Goal: Task Accomplishment & Management: Manage account settings

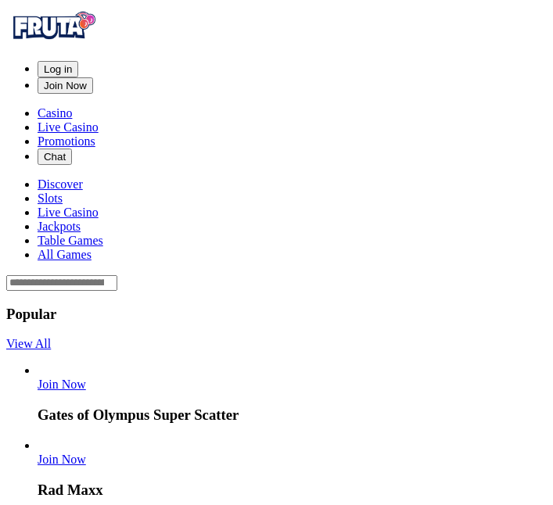
click at [72, 63] on span "Log in" at bounding box center [58, 69] width 28 height 12
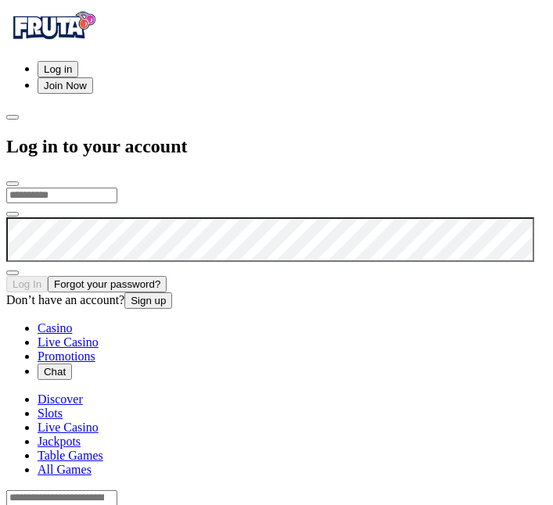
click at [117, 188] on input "email" at bounding box center [61, 196] width 111 height 16
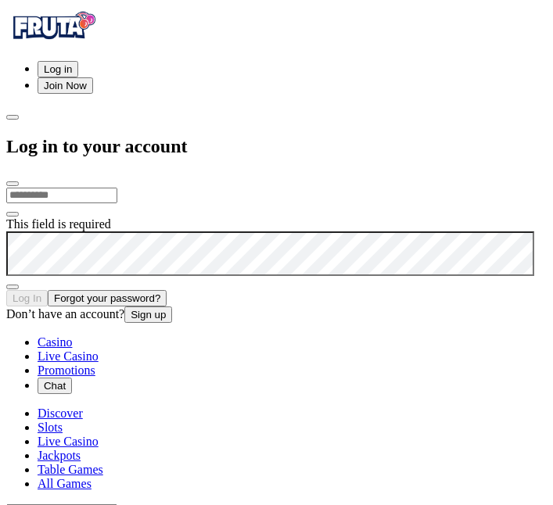
type input "**********"
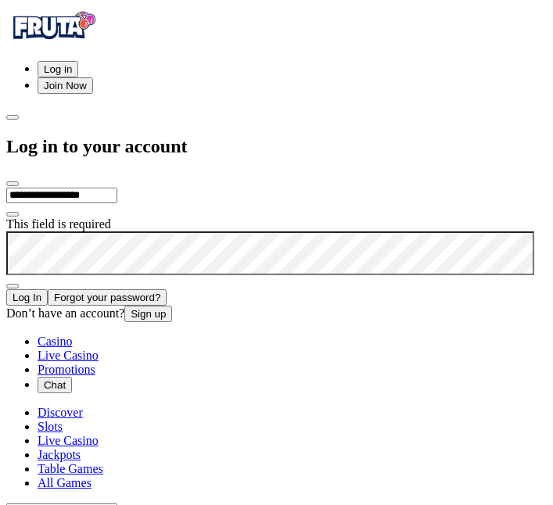
click at [48, 289] on button "Log In" at bounding box center [26, 297] width 41 height 16
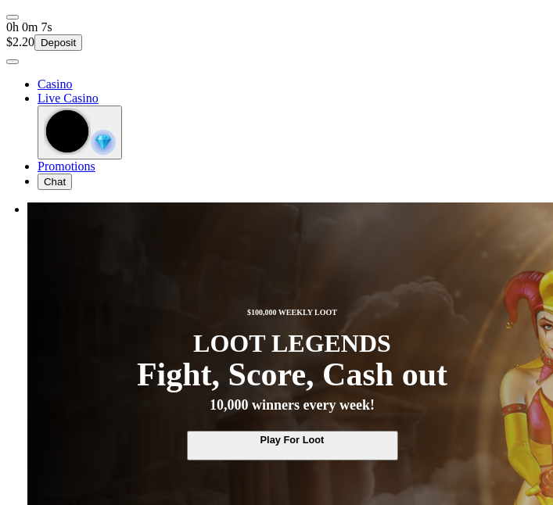
click at [13, 62] on span "user-circle icon" at bounding box center [13, 62] width 0 height 0
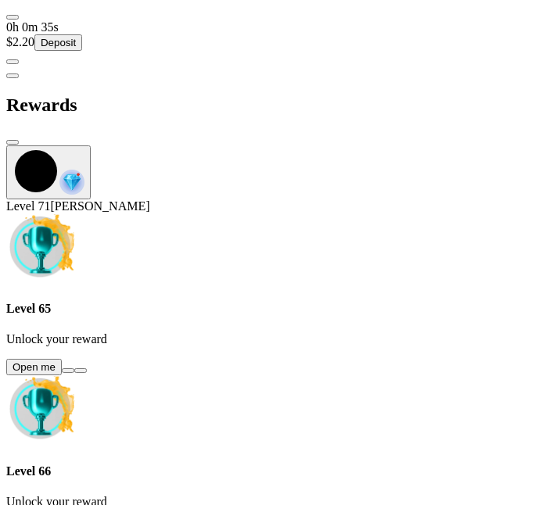
scroll to position [644, 0]
click at [13, 76] on span "chevron-left icon" at bounding box center [13, 76] width 0 height 0
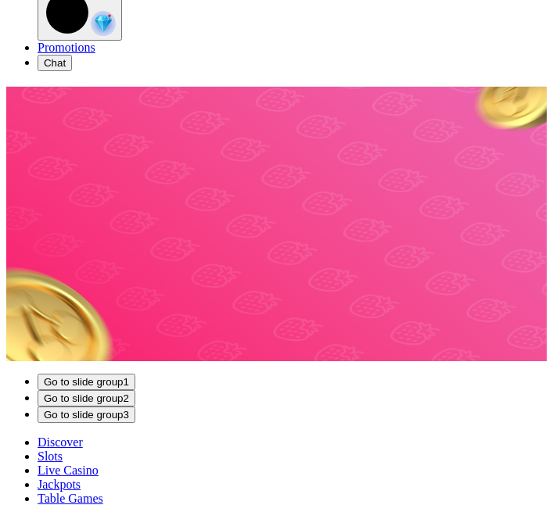
scroll to position [124, 0]
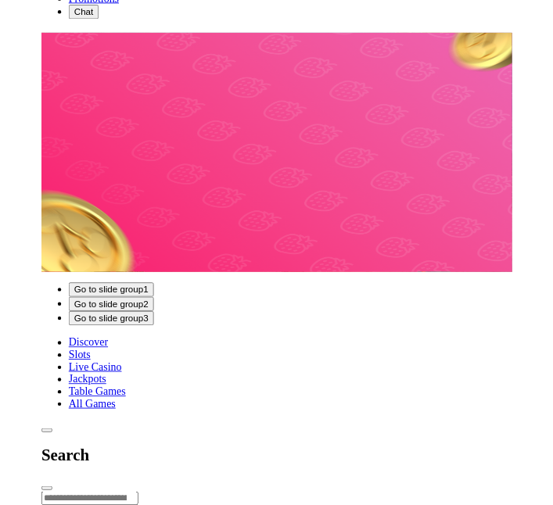
scroll to position [187, 0]
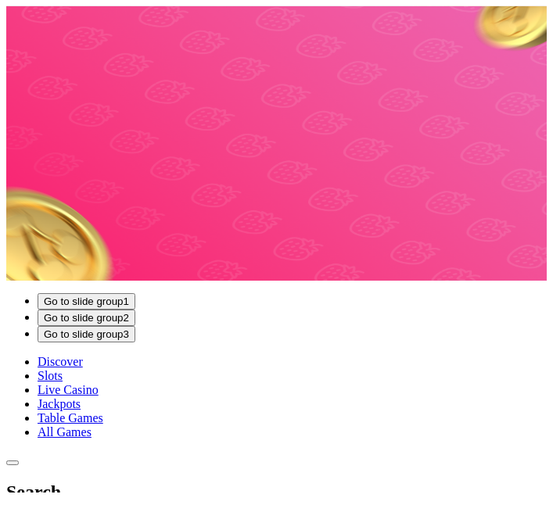
type input "*****"
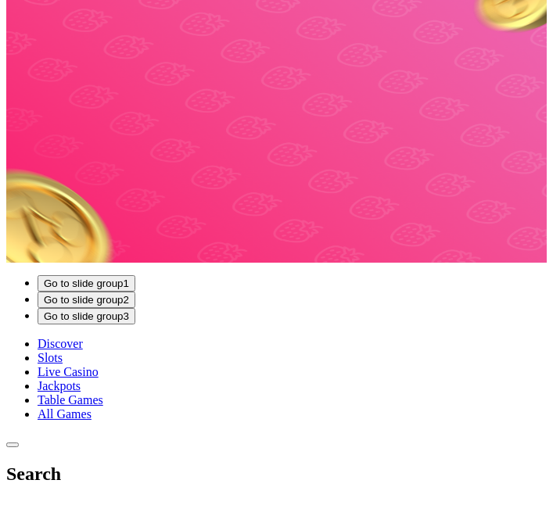
scroll to position [202, 0]
